Goal: Find specific page/section: Find specific page/section

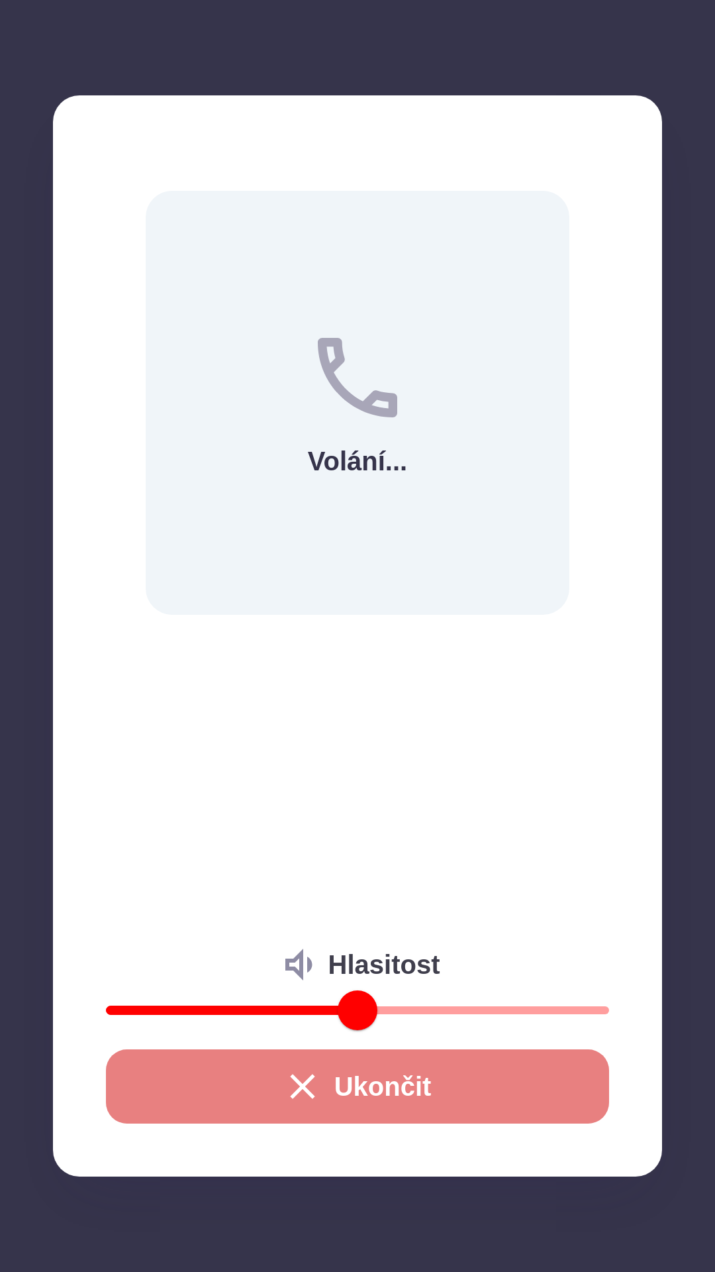
click at [156, 1098] on button "Ukončit" at bounding box center [357, 1086] width 503 height 74
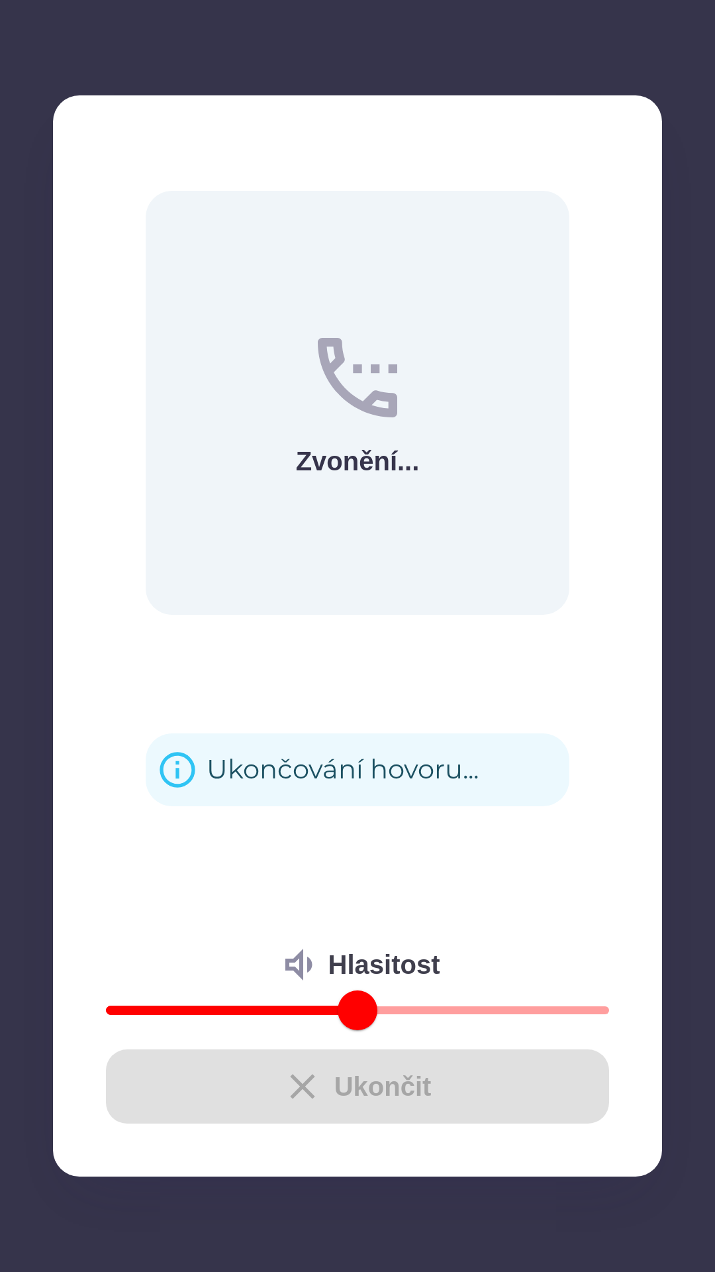
click at [224, 1079] on div "Ukončit" at bounding box center [357, 1086] width 503 height 74
click at [244, 1094] on div "Ukončit" at bounding box center [357, 1086] width 503 height 74
click at [258, 1106] on div "Ukončit" at bounding box center [357, 1086] width 503 height 74
click at [252, 1095] on div "Ukončit" at bounding box center [357, 1086] width 503 height 74
click at [308, 1084] on div "Vítejte Jak vám mohu pomoci? Plánovaná schůzka Společnosti Kotlíkové dotace Dot…" at bounding box center [358, 682] width 684 height 1179
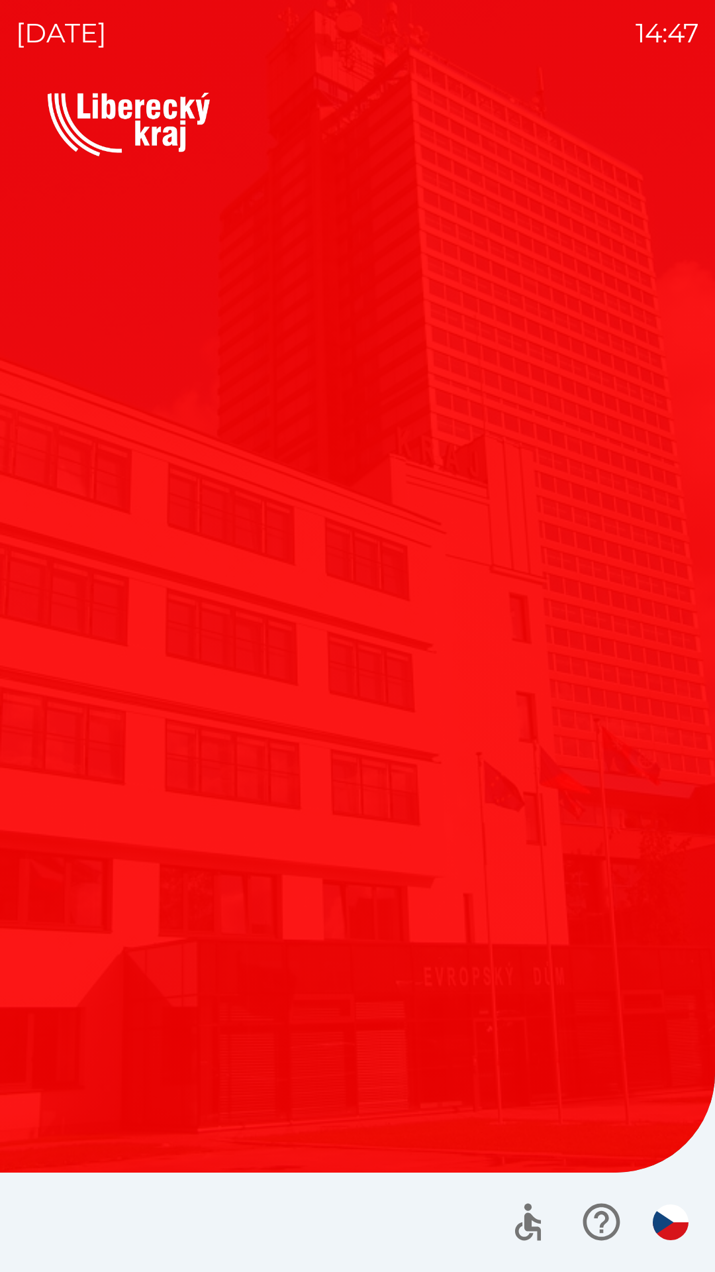
click at [297, 1085] on div "Vítejte Jak vám mohu pomoci? Plánovaná schůzka Společnosti Kotlíkové dotace Dot…" at bounding box center [358, 682] width 684 height 1179
click at [144, 931] on div "Vítejte Jak vám mohu pomoci? Plánovaná schůzka Společnosti Kotlíkové dotace Dot…" at bounding box center [358, 682] width 684 height 1179
click at [428, 907] on div "Vítejte Jak vám mohu pomoci? Plánovaná schůzka Společnosti Kotlíkové dotace Dot…" at bounding box center [358, 682] width 684 height 1179
click at [244, 793] on div "Vítejte Jak vám mohu pomoci? Plánovaná schůzka Společnosti Kotlíkové dotace Dot…" at bounding box center [358, 541] width 620 height 726
click at [671, 1213] on img "button" at bounding box center [671, 1222] width 36 height 36
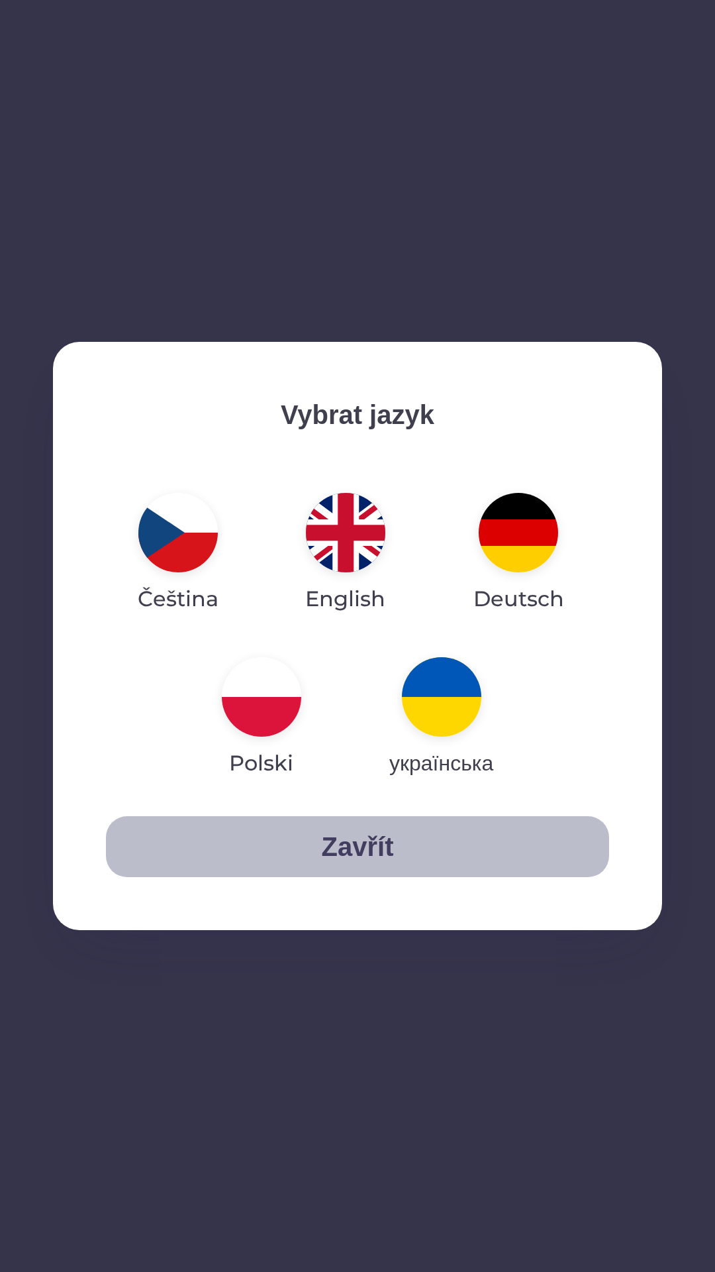
click at [358, 841] on button "Zavřít" at bounding box center [357, 846] width 503 height 61
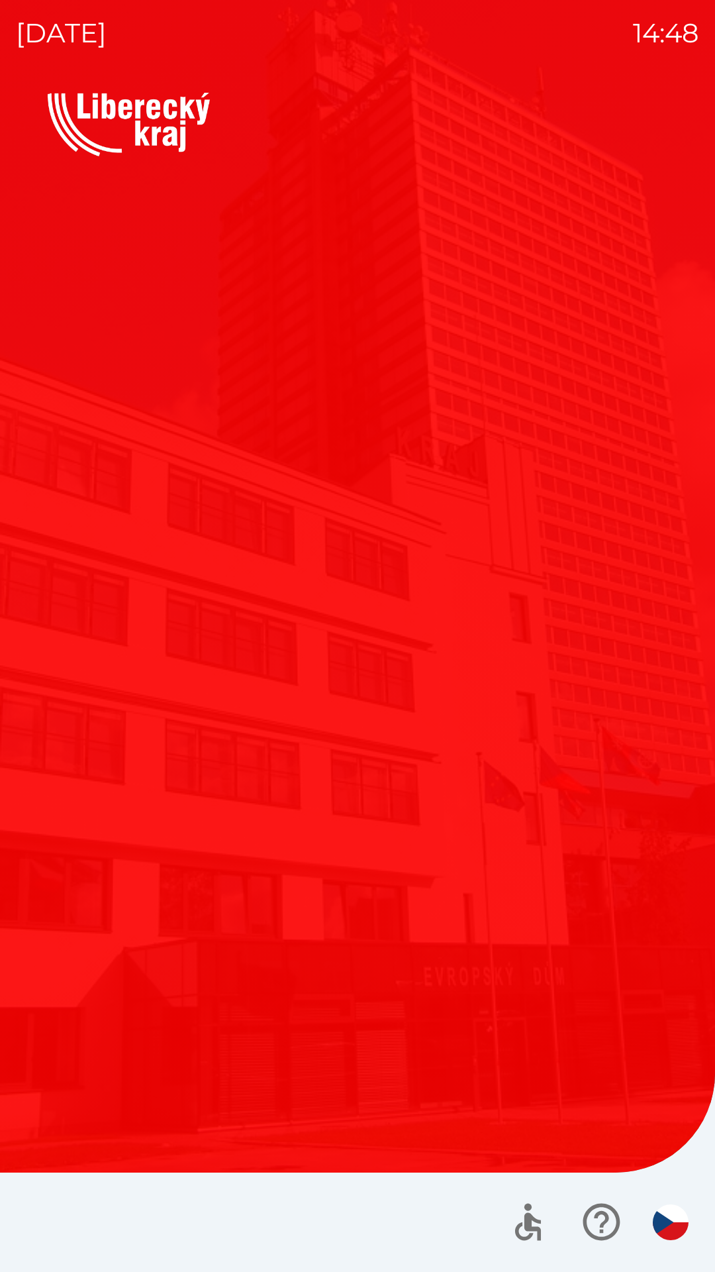
click at [578, 1227] on button "button" at bounding box center [601, 1221] width 55 height 55
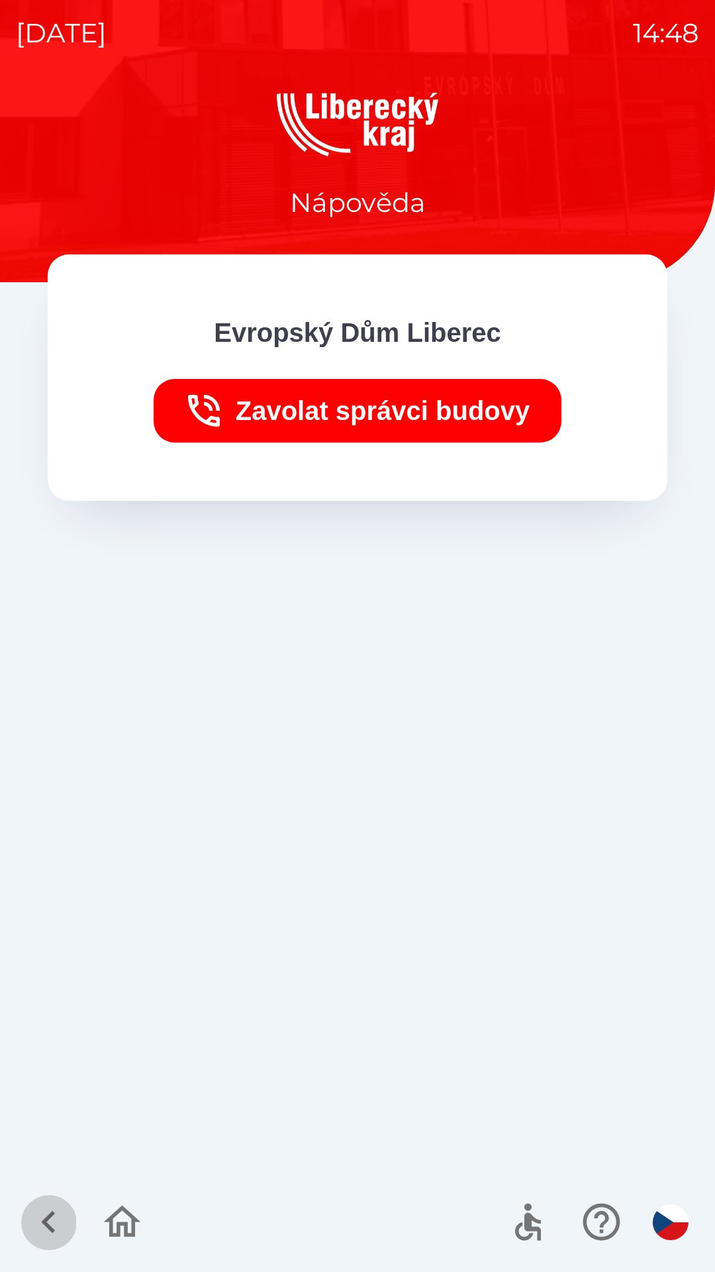
click at [52, 1215] on icon "button" at bounding box center [48, 1222] width 14 height 23
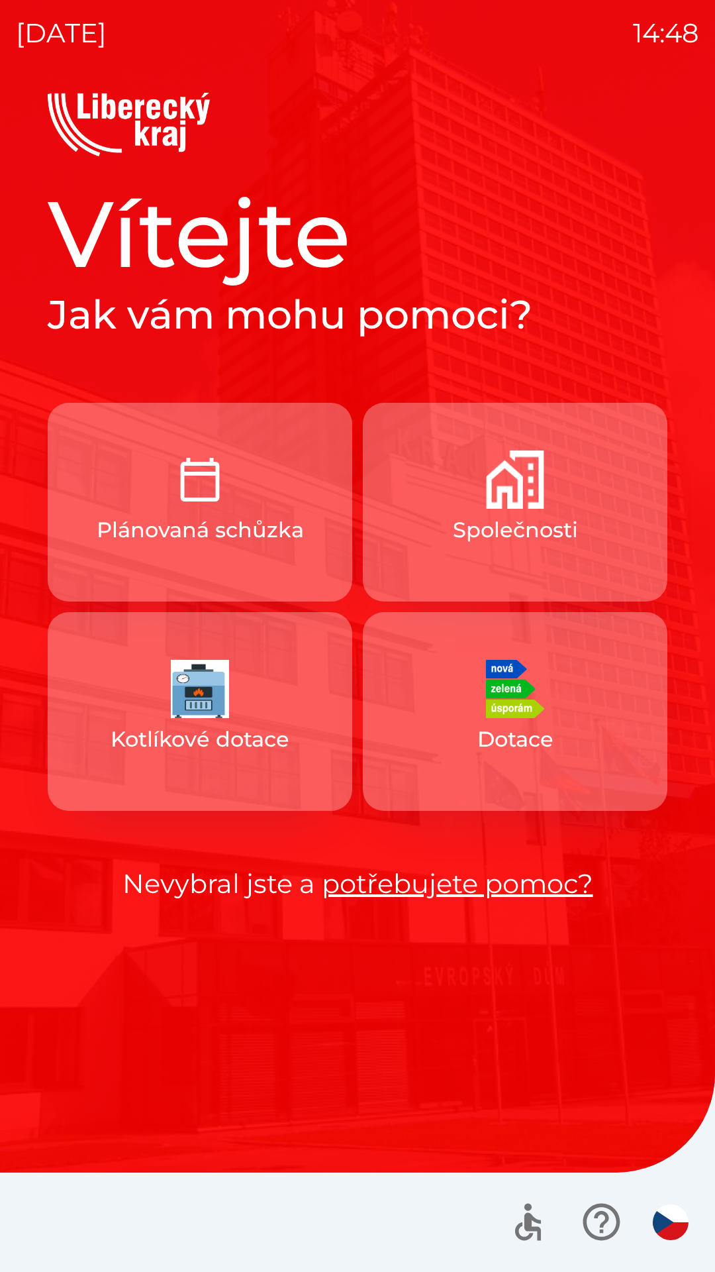
click at [432, 554] on button "Společnosti" at bounding box center [515, 502] width 305 height 199
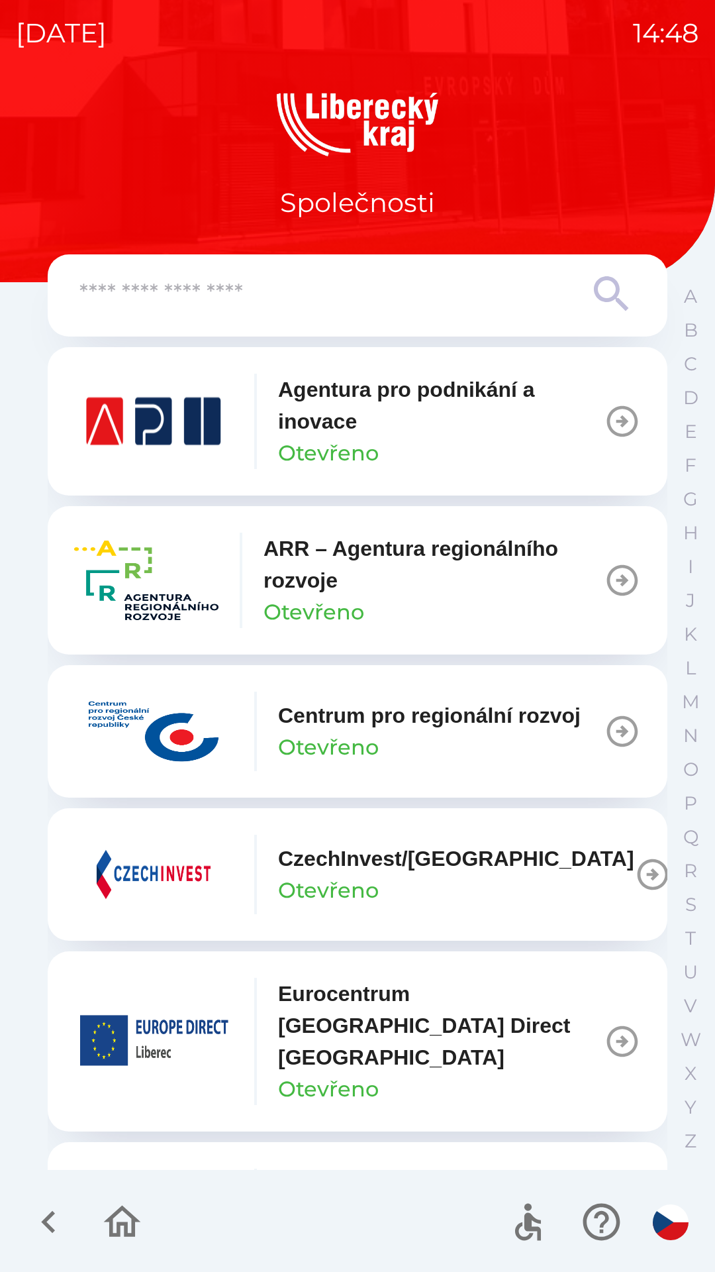
click at [41, 1213] on icon "button" at bounding box center [48, 1222] width 44 height 44
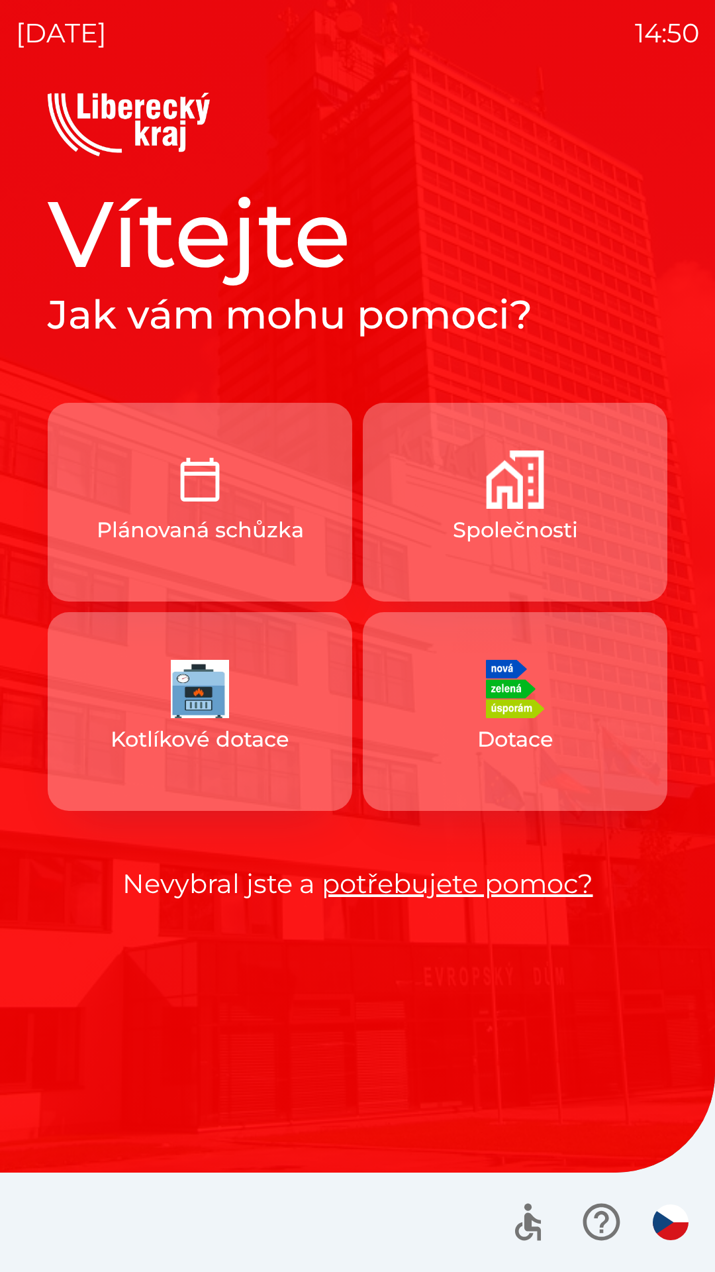
click at [251, 529] on p "Plánovaná schůzka" at bounding box center [200, 530] width 207 height 32
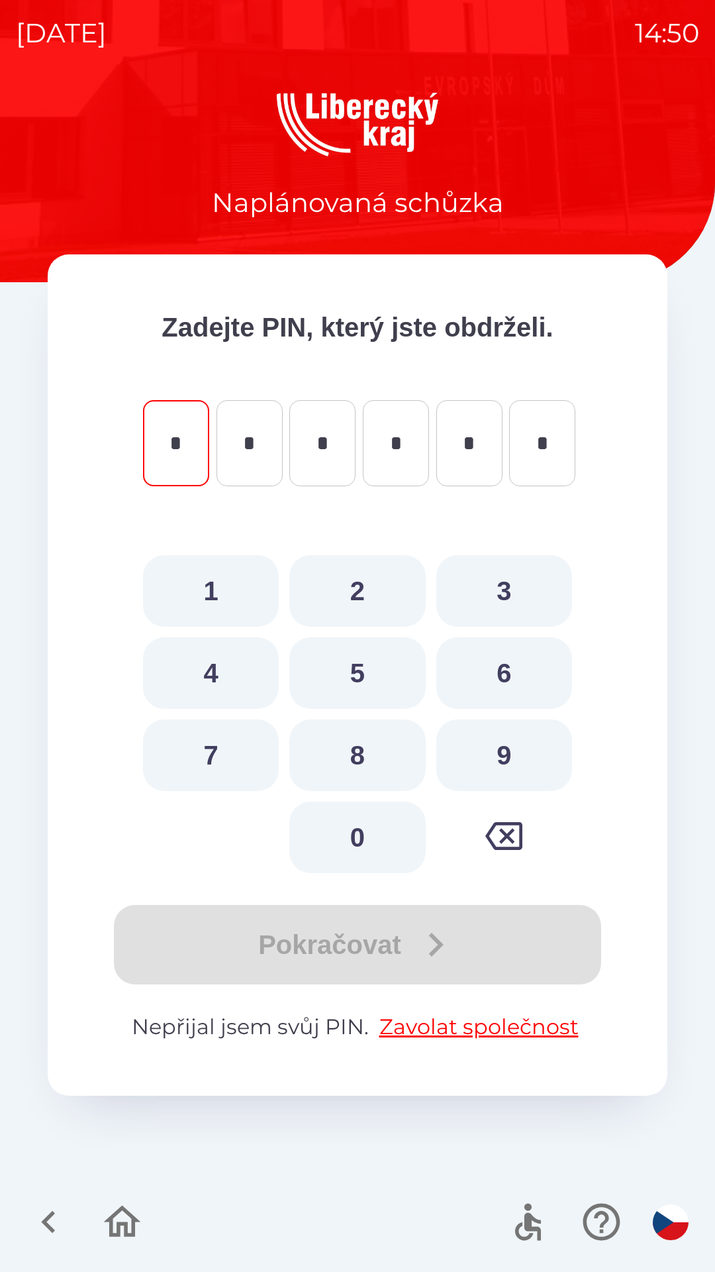
click at [119, 1206] on icon "button" at bounding box center [122, 1222] width 44 height 44
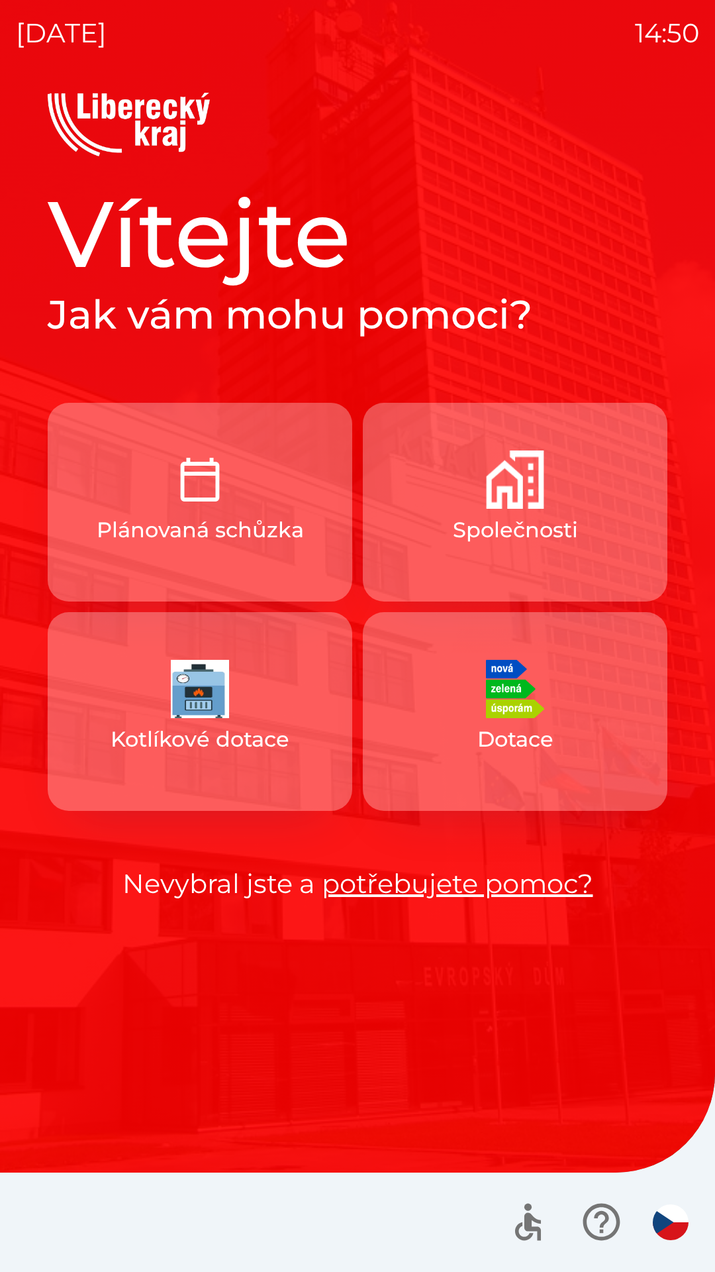
click at [515, 501] on img "button" at bounding box center [515, 479] width 58 height 58
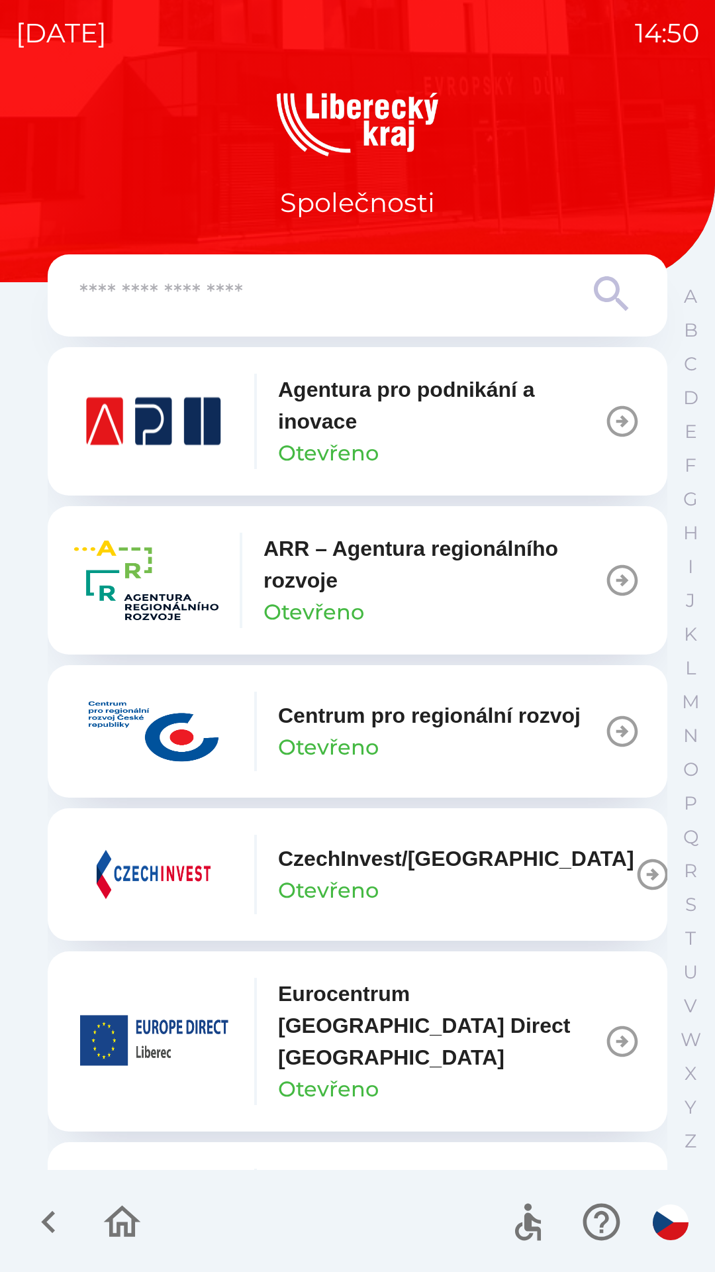
click at [609, 582] on icon "button" at bounding box center [622, 580] width 37 height 37
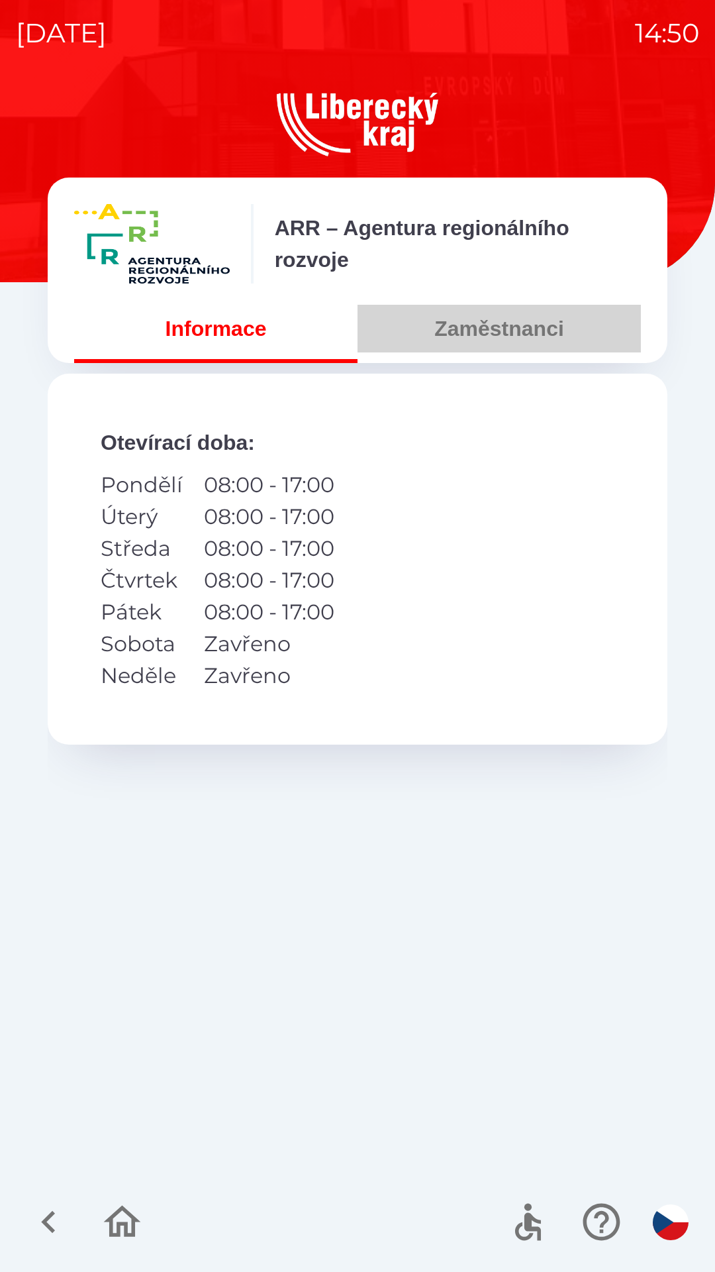
click at [508, 338] on button "Zaměstnanci" at bounding box center [499, 329] width 283 height 48
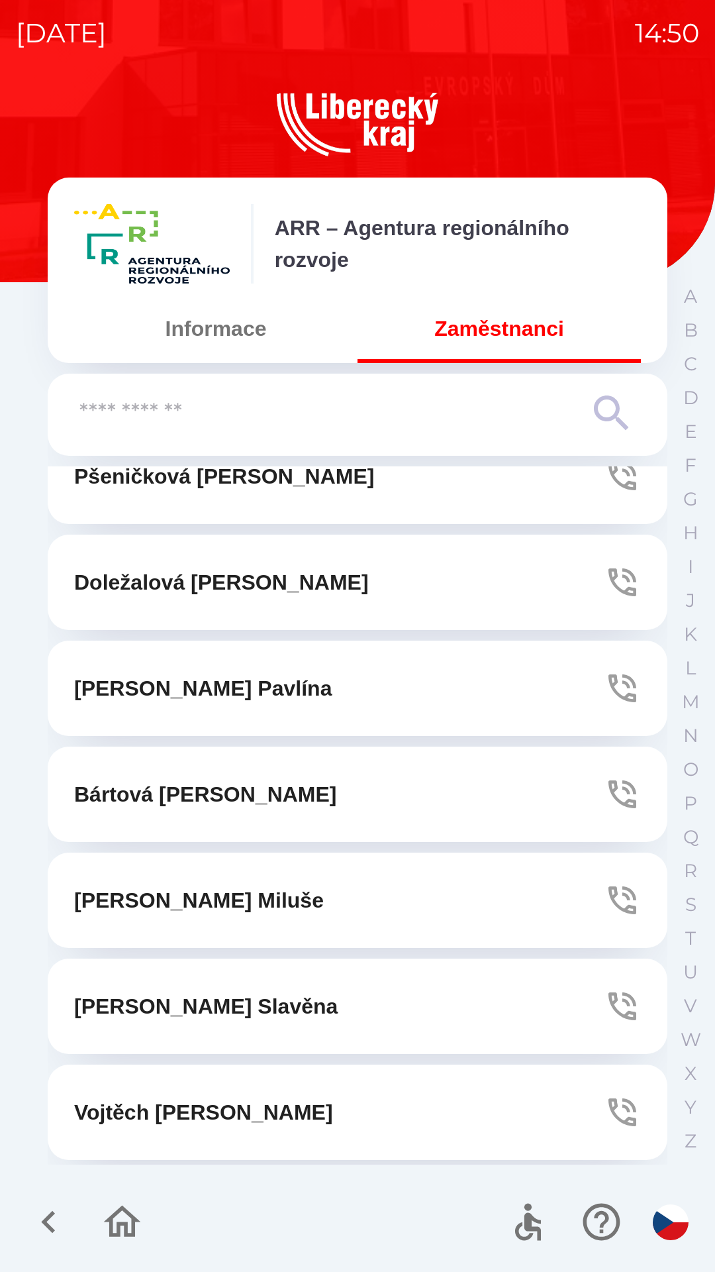
scroll to position [1418, 0]
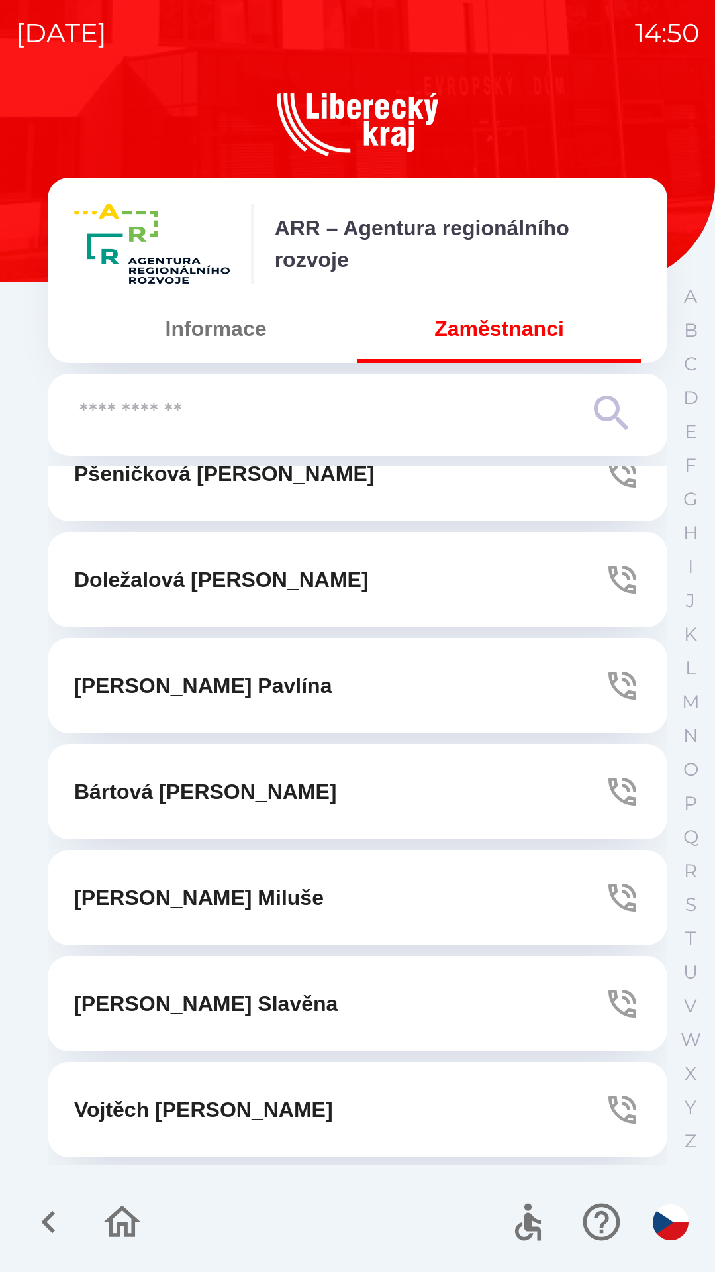
click at [616, 680] on icon "button" at bounding box center [623, 686] width 28 height 28
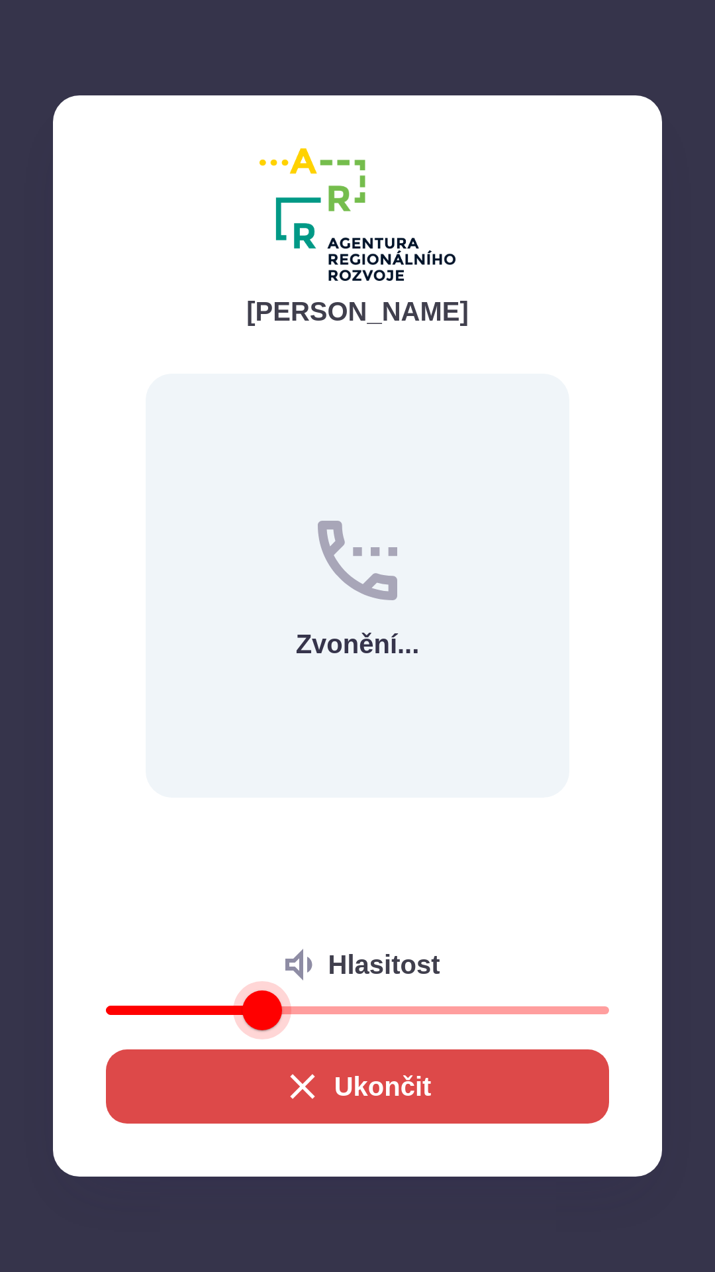
type input "**"
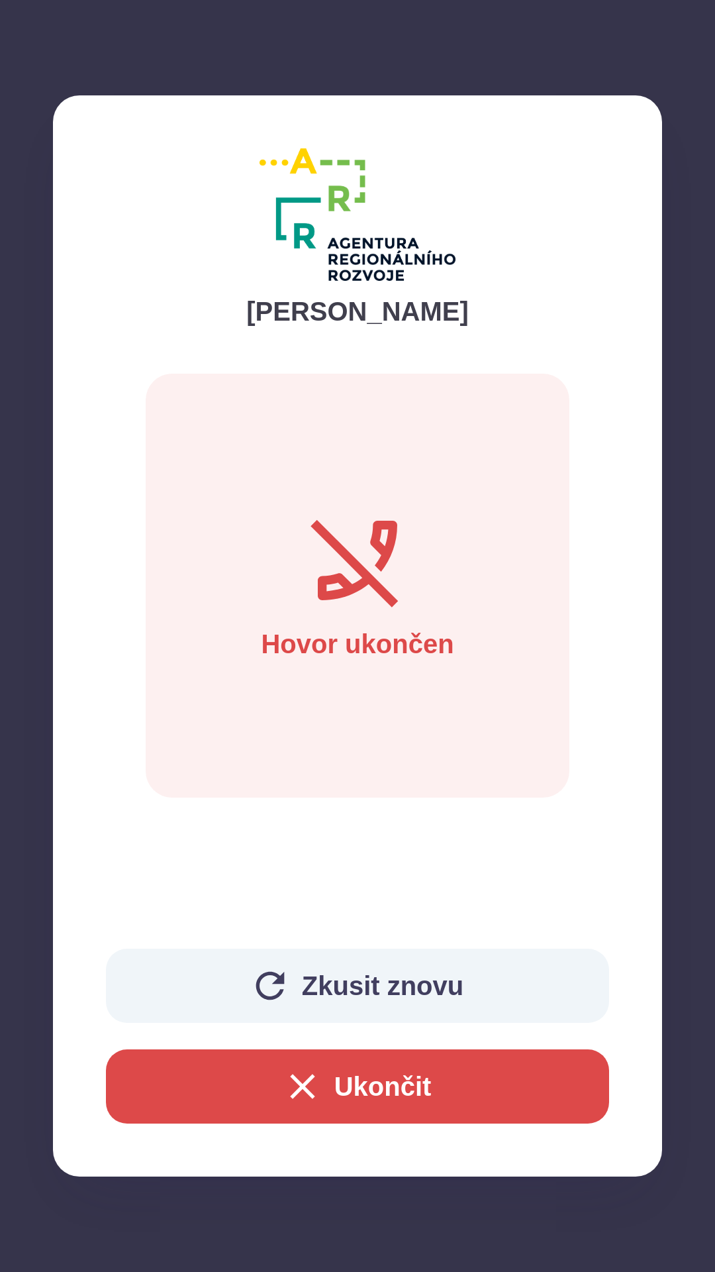
click at [468, 1079] on button "Ukončit" at bounding box center [357, 1086] width 503 height 74
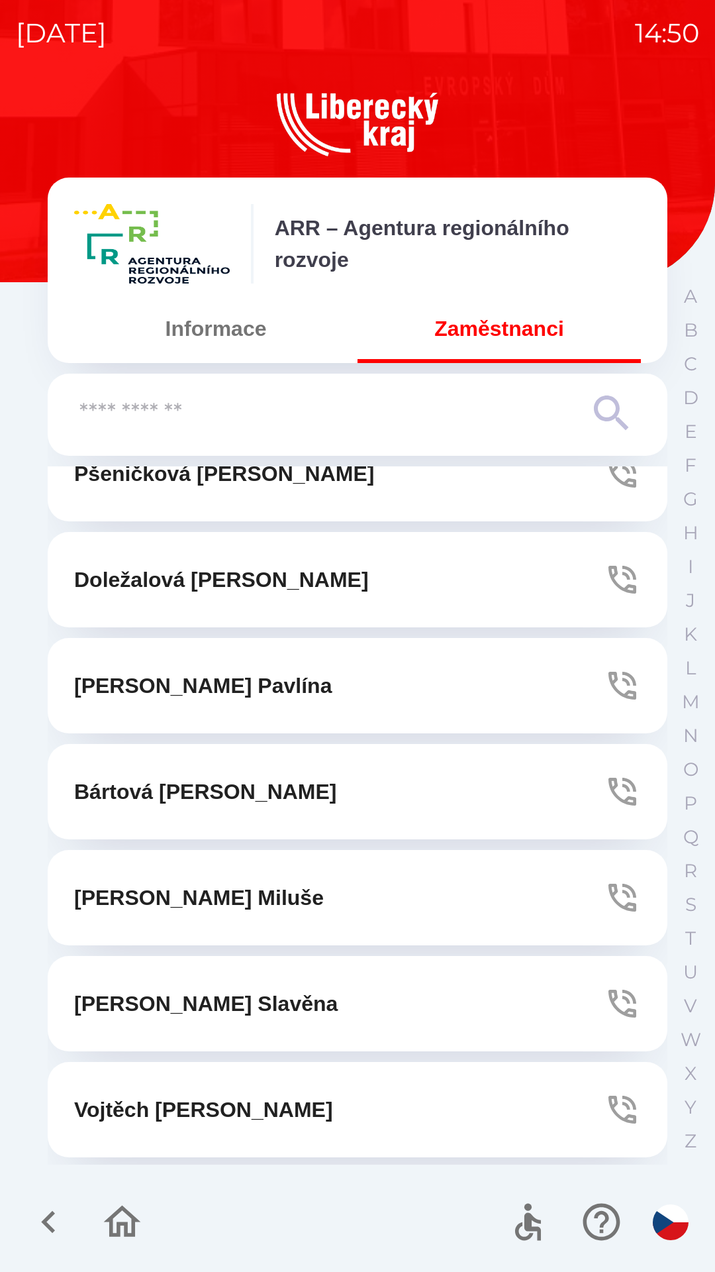
click at [605, 684] on icon "button" at bounding box center [622, 685] width 37 height 37
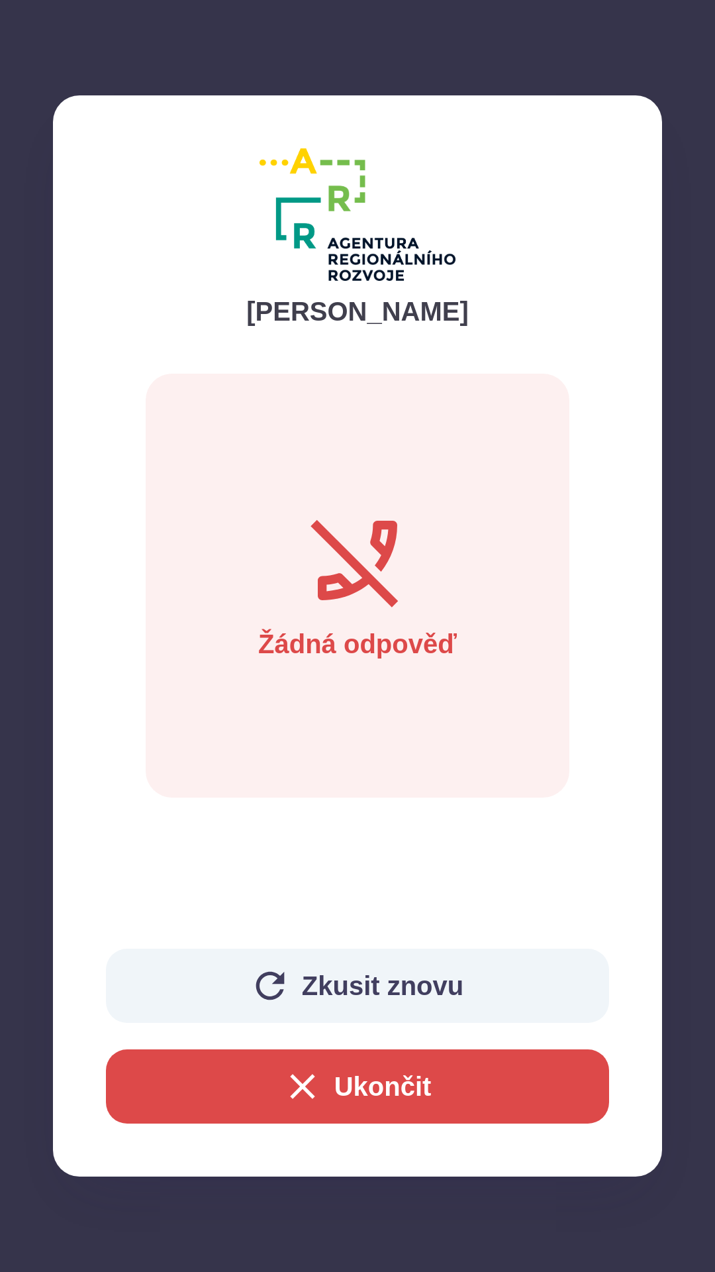
click at [495, 982] on button "Zkusit znovu" at bounding box center [357, 985] width 503 height 74
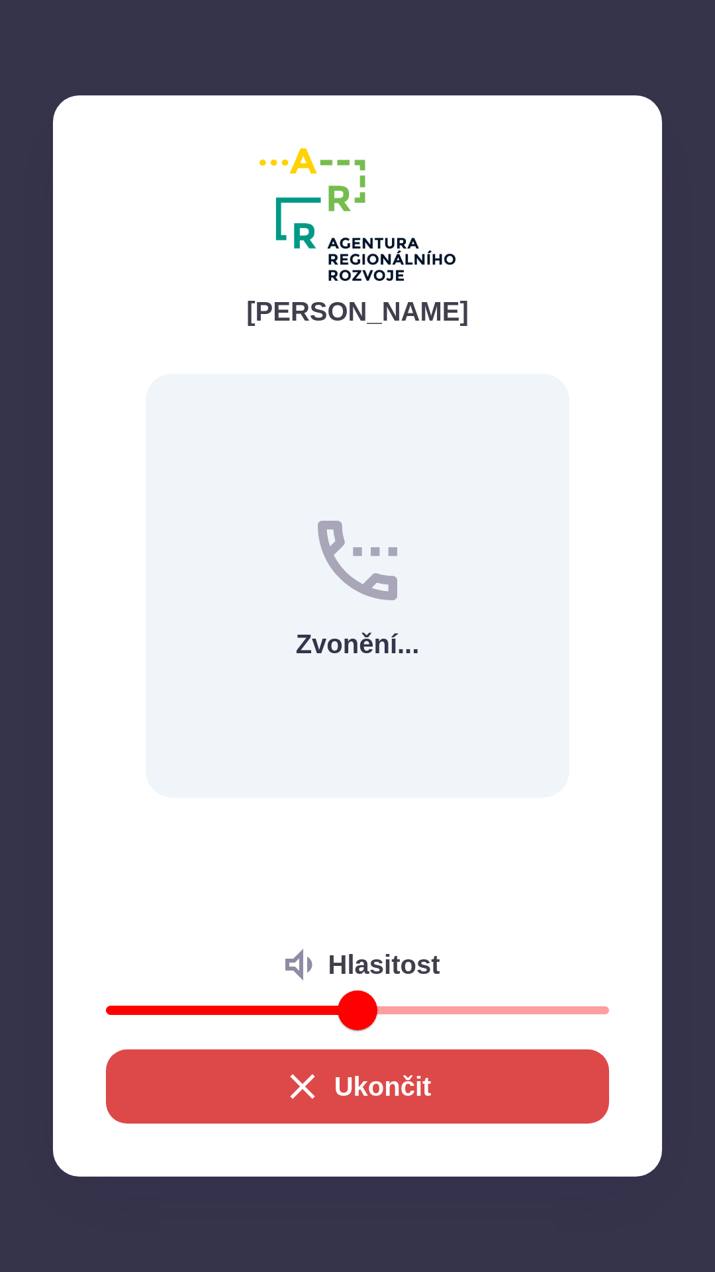
click at [438, 1078] on button "Ukončit" at bounding box center [357, 1086] width 503 height 74
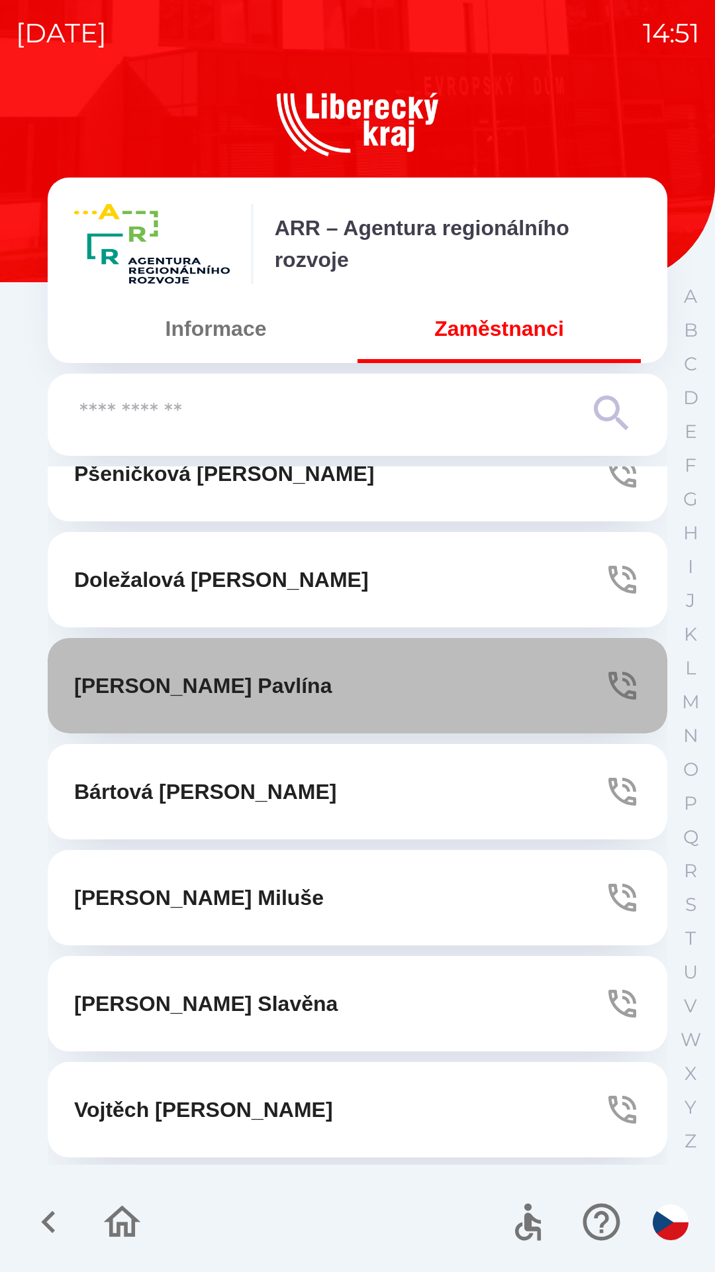
click at [613, 676] on icon "button" at bounding box center [622, 685] width 37 height 37
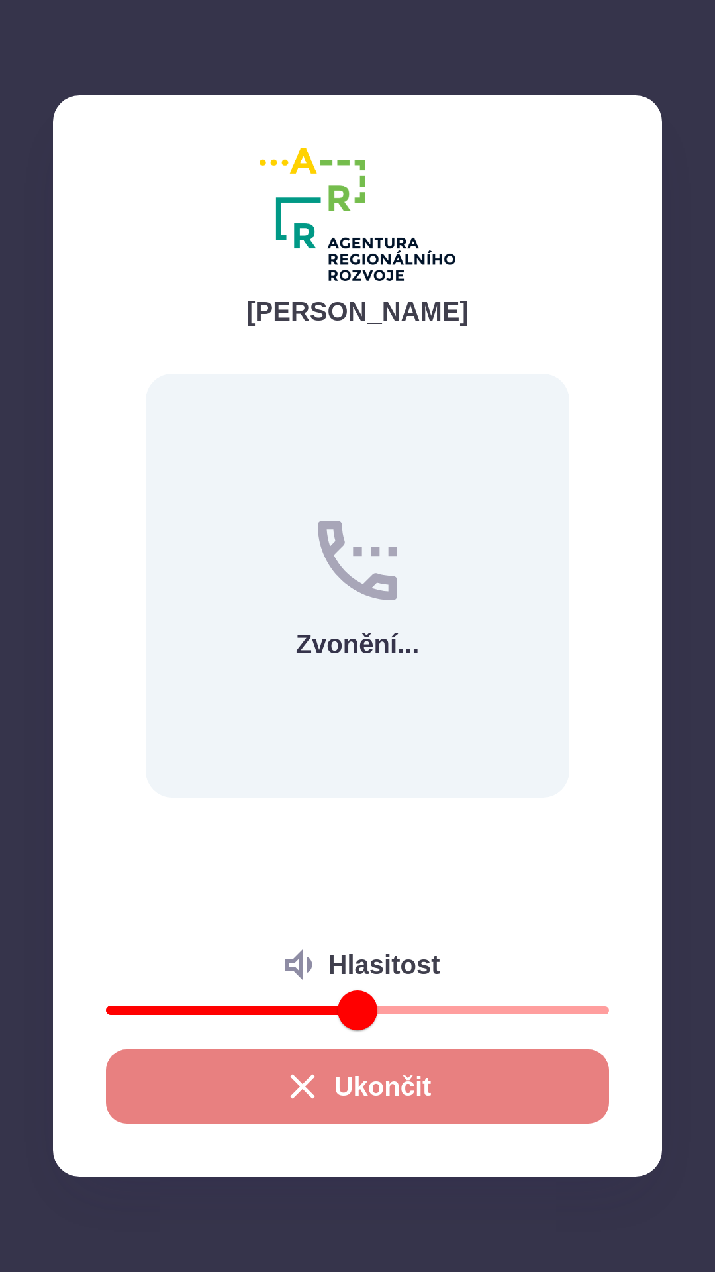
click at [537, 1081] on button "Ukončit" at bounding box center [357, 1086] width 503 height 74
